Goal: Task Accomplishment & Management: Manage account settings

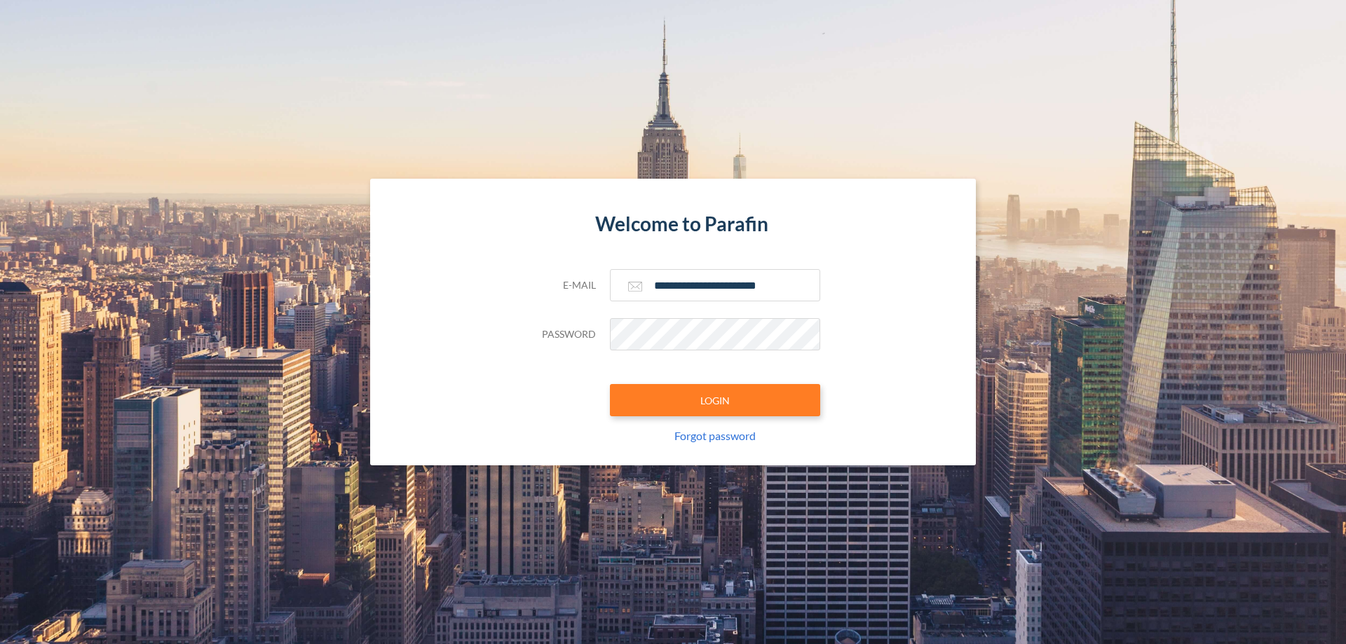
type input "**********"
click at [715, 400] on button "LOGIN" at bounding box center [715, 400] width 210 height 32
